Goal: Find specific page/section: Find specific page/section

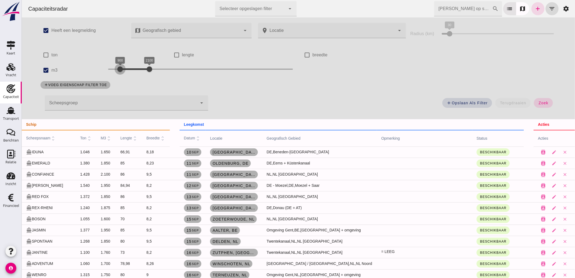
drag, startPoint x: 132, startPoint y: 69, endPoint x: 121, endPoint y: 66, distance: 10.9
click at [115, 68] on div at bounding box center [119, 69] width 11 height 11
drag, startPoint x: 142, startPoint y: 66, endPoint x: 124, endPoint y: 82, distance: 23.5
click at [124, 82] on div "check_box Heeft een leegmelding map Geografisch gebied Geografisch gebied cance…" at bounding box center [298, 68] width 527 height 102
click at [542, 101] on span "zoek" at bounding box center [543, 103] width 10 height 4
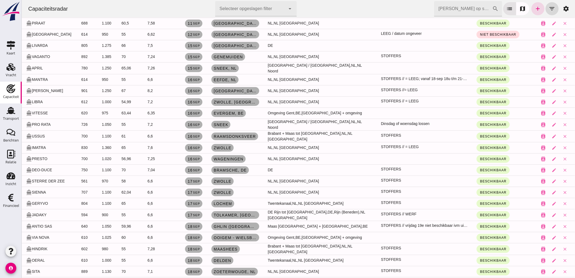
scroll to position [181, 0]
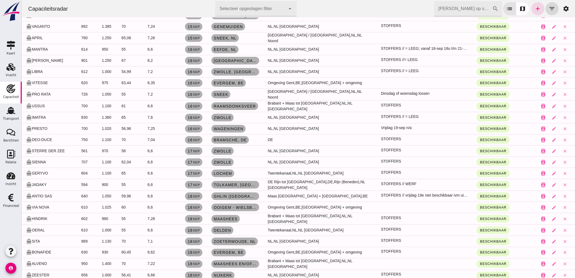
click at [458, 4] on input "[PERSON_NAME] op scheepsnaam" at bounding box center [463, 8] width 58 height 15
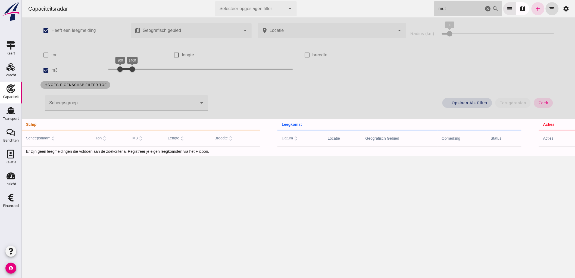
scroll to position [0, 0]
type input "mut"
click at [51, 71] on label "m3" at bounding box center [54, 70] width 6 height 15
click at [50, 71] on input "m3" at bounding box center [45, 70] width 11 height 11
checkbox input "false"
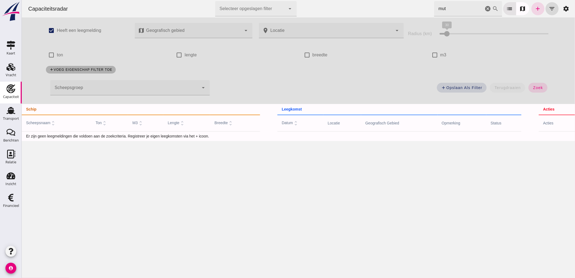
click at [537, 91] on button "zoek" at bounding box center [537, 88] width 19 height 10
